Goal: Contribute content

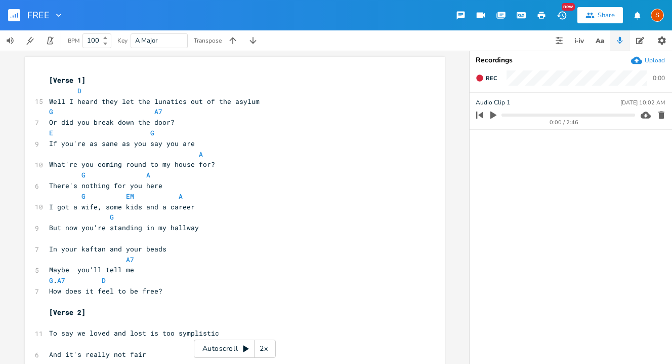
scroll to position [0, 20]
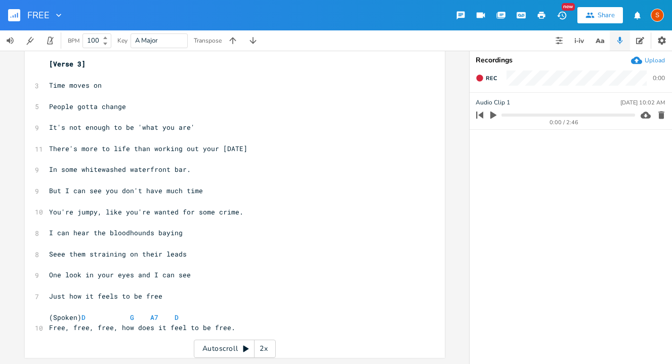
click at [140, 11] on div "FREE New Share S" at bounding box center [336, 15] width 672 height 30
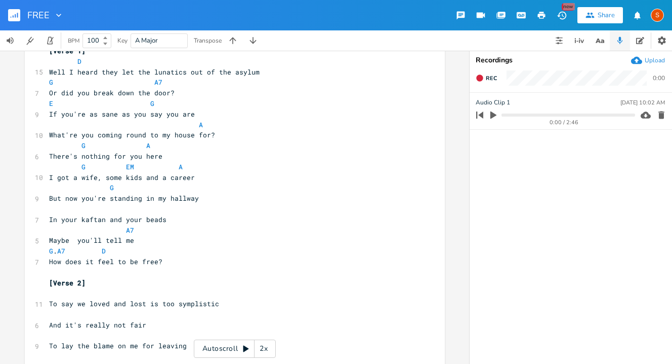
scroll to position [25, 0]
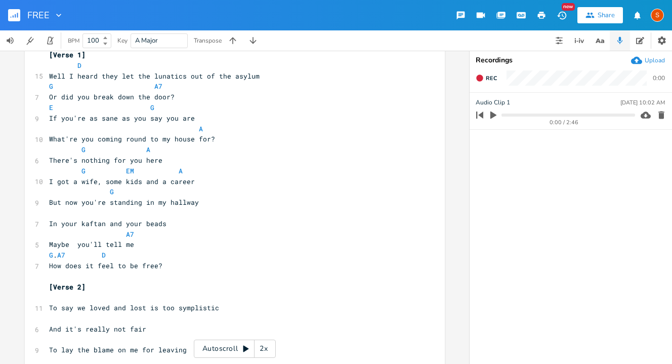
click at [315, 110] on pre "E G" at bounding box center [230, 107] width 366 height 11
click at [542, 14] on icon "button" at bounding box center [542, 15] width 8 height 7
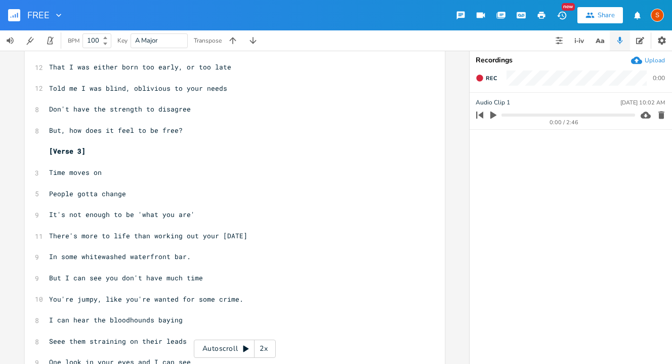
scroll to position [375, 0]
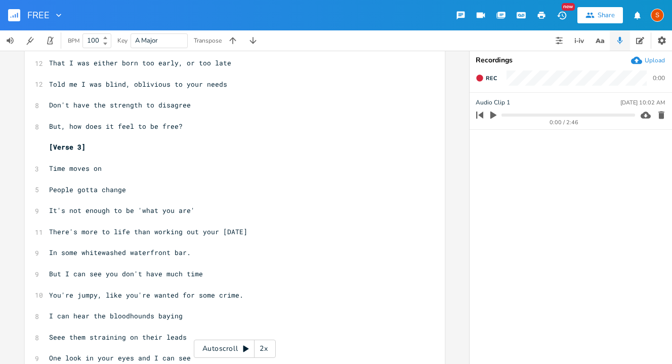
click at [50, 105] on span "Don't have the strength to disagree" at bounding box center [120, 104] width 142 height 9
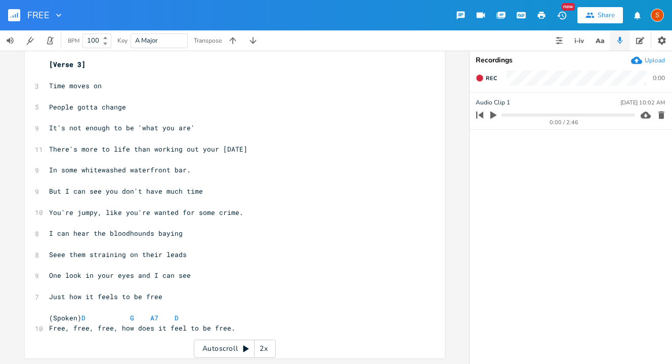
scroll to position [458, 0]
type textarea "I d"
click at [16, 17] on rect "button" at bounding box center [14, 15] width 12 height 12
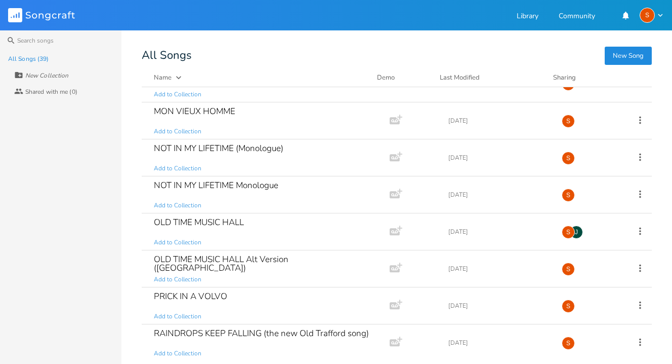
scroll to position [581, 0]
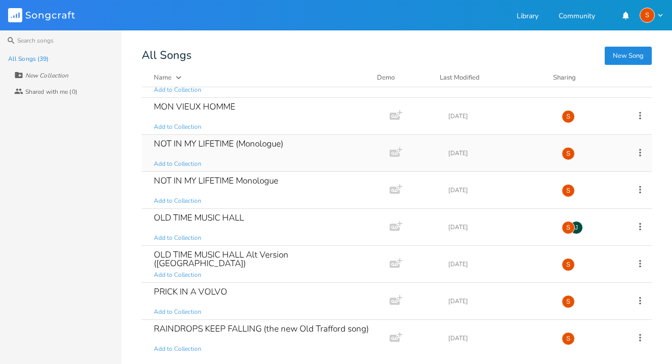
click at [268, 143] on div "NOT IN MY LIFETIME (Monologue)" at bounding box center [219, 143] width 130 height 9
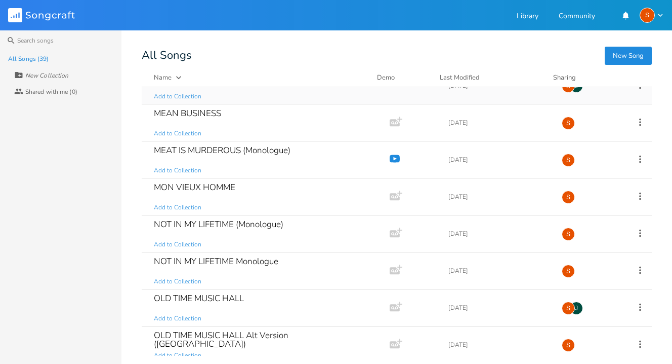
scroll to position [506, 0]
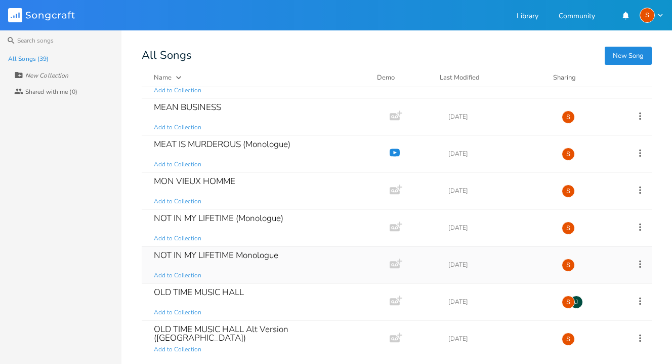
click at [250, 255] on div "NOT IN MY LIFETIME Monologue" at bounding box center [216, 255] width 125 height 9
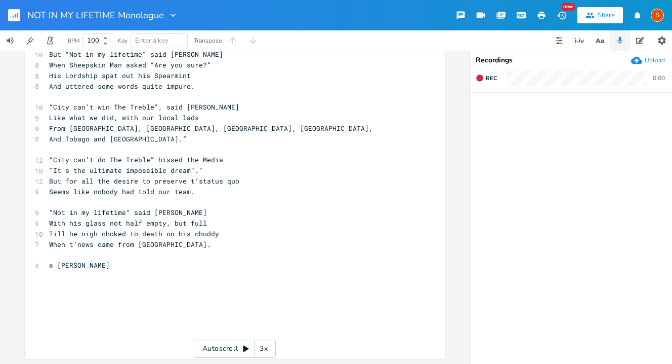
scroll to position [743, 0]
click at [574, 147] on ul at bounding box center [571, 228] width 203 height 270
